Goal: Information Seeking & Learning: Learn about a topic

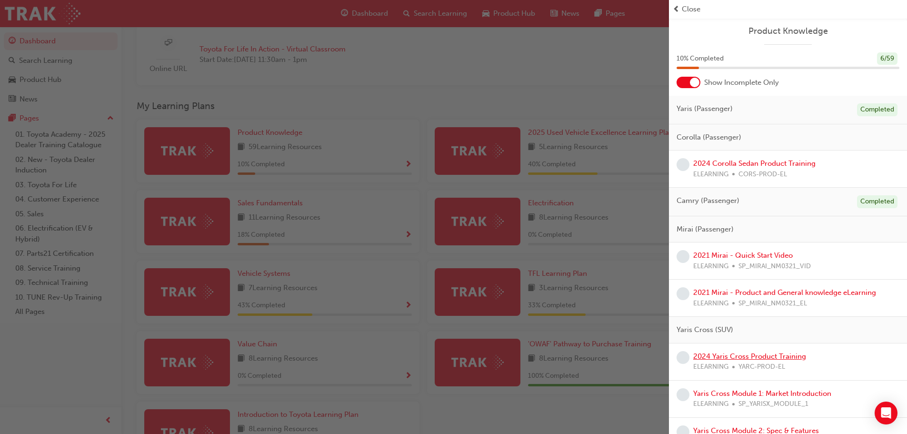
scroll to position [95, 0]
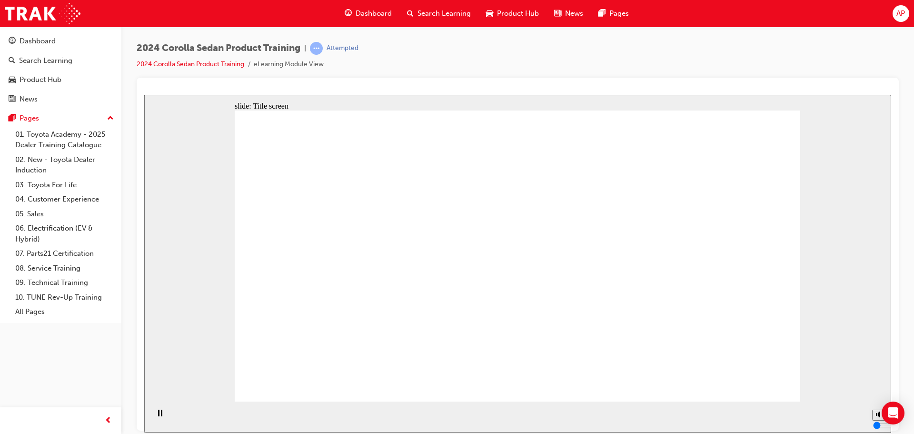
drag, startPoint x: 518, startPoint y: 365, endPoint x: 514, endPoint y: 379, distance: 14.9
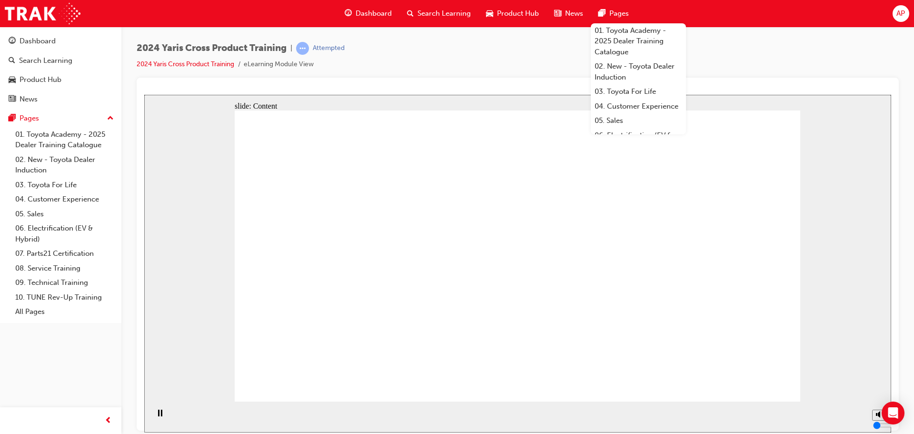
click at [516, 90] on div at bounding box center [517, 90] width 747 height 10
